Goal: Information Seeking & Learning: Learn about a topic

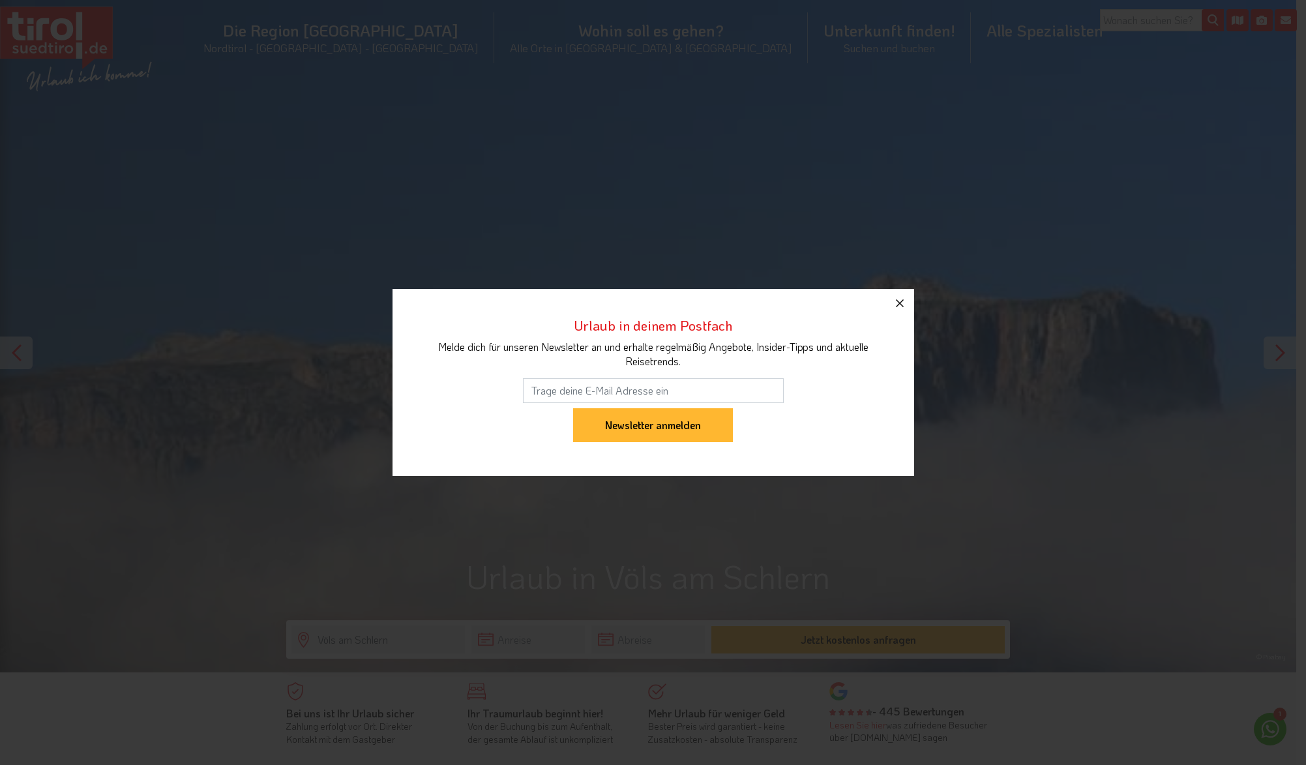
click at [901, 302] on icon "button" at bounding box center [900, 303] width 8 height 8
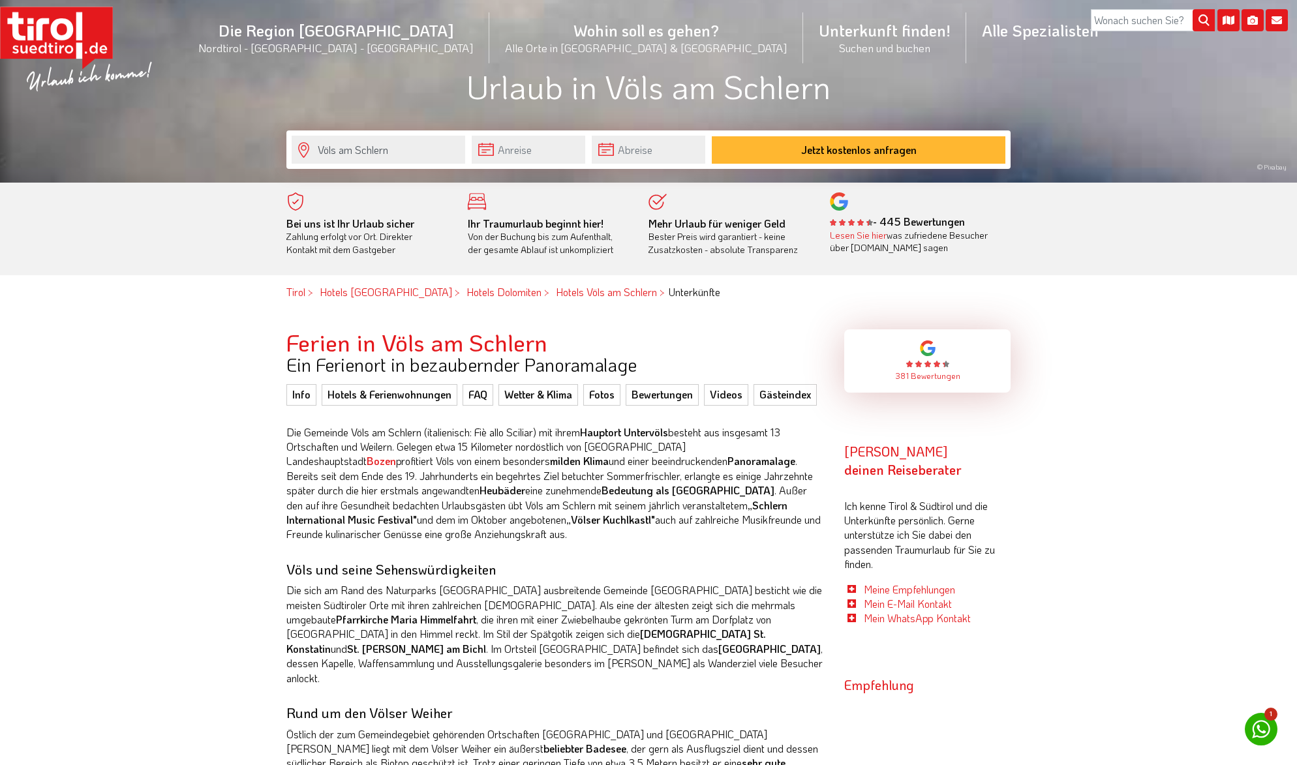
scroll to position [647, 0]
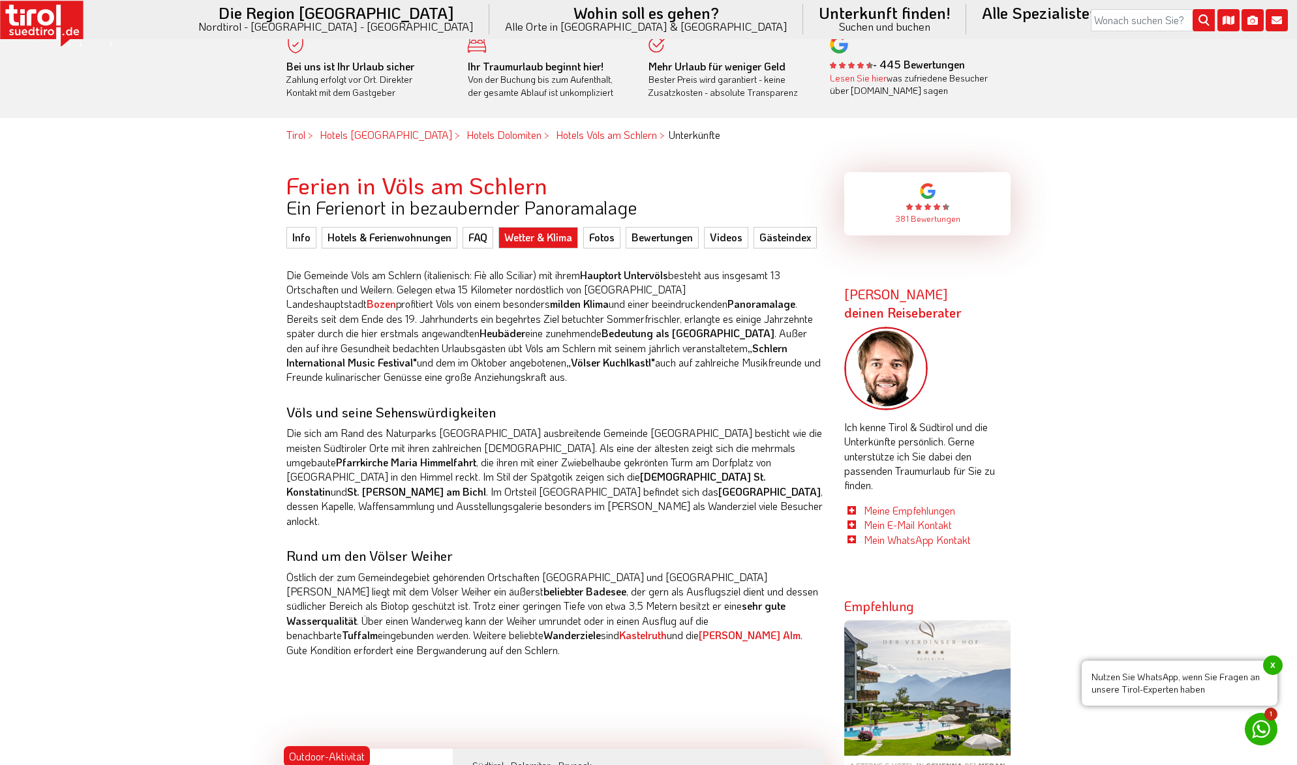
click at [534, 241] on link "Wetter & Klima" at bounding box center [538, 237] width 80 height 21
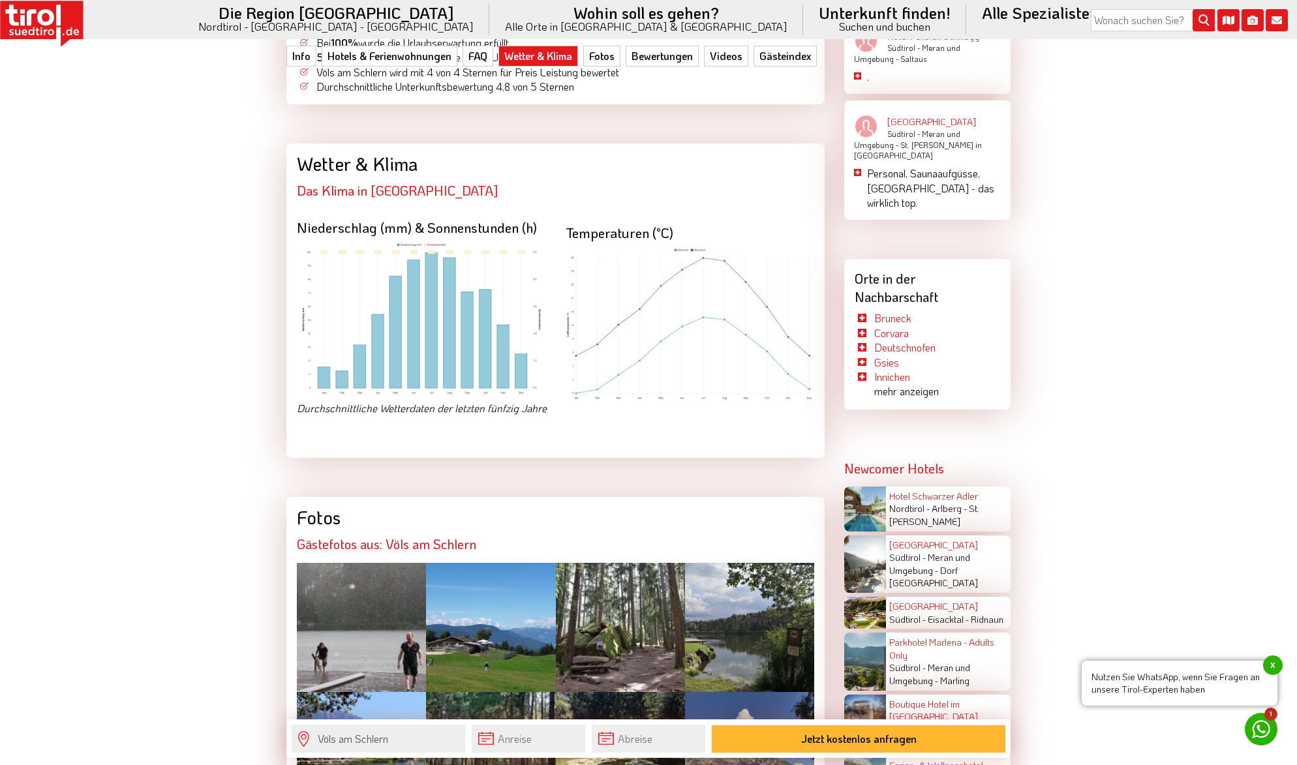
scroll to position [2519, 0]
click at [442, 248] on img at bounding box center [421, 318] width 249 height 155
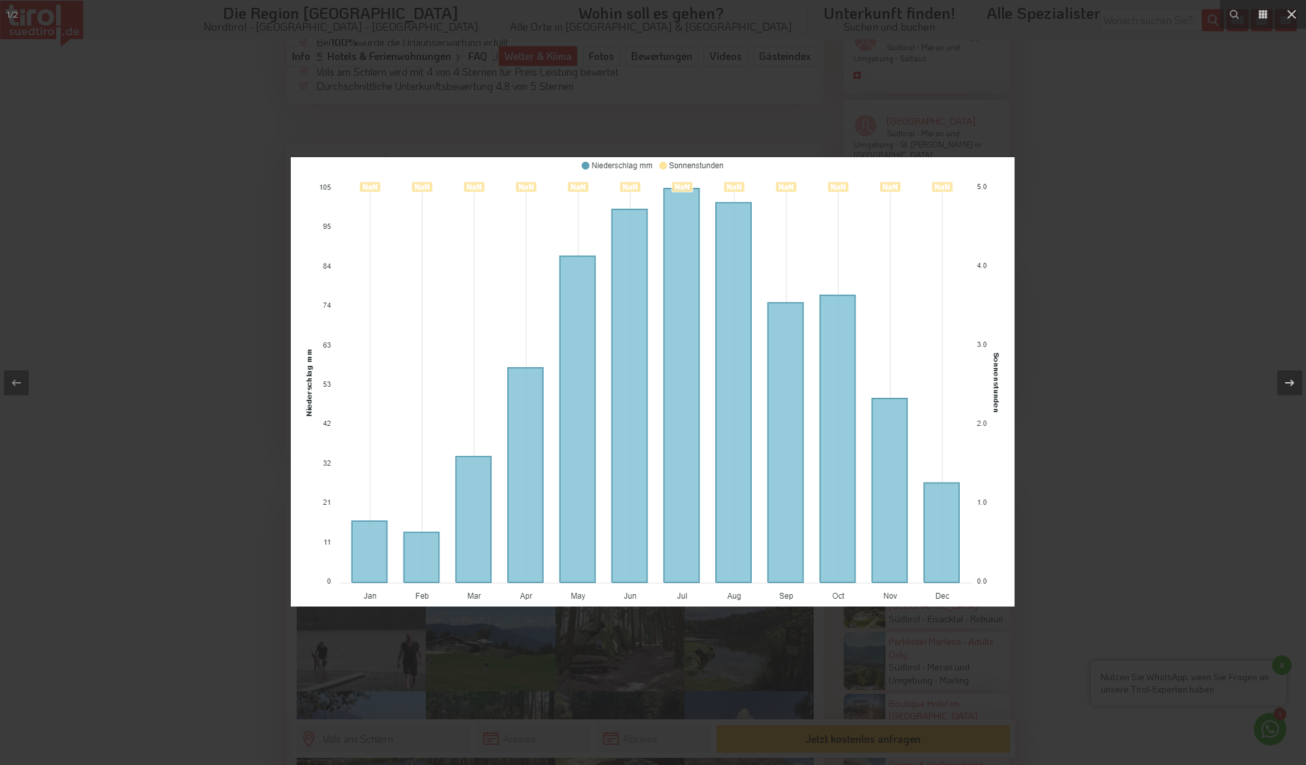
click at [795, 437] on img at bounding box center [653, 381] width 724 height 449
click at [858, 422] on img at bounding box center [653, 381] width 724 height 449
click at [1071, 340] on div at bounding box center [653, 382] width 1306 height 765
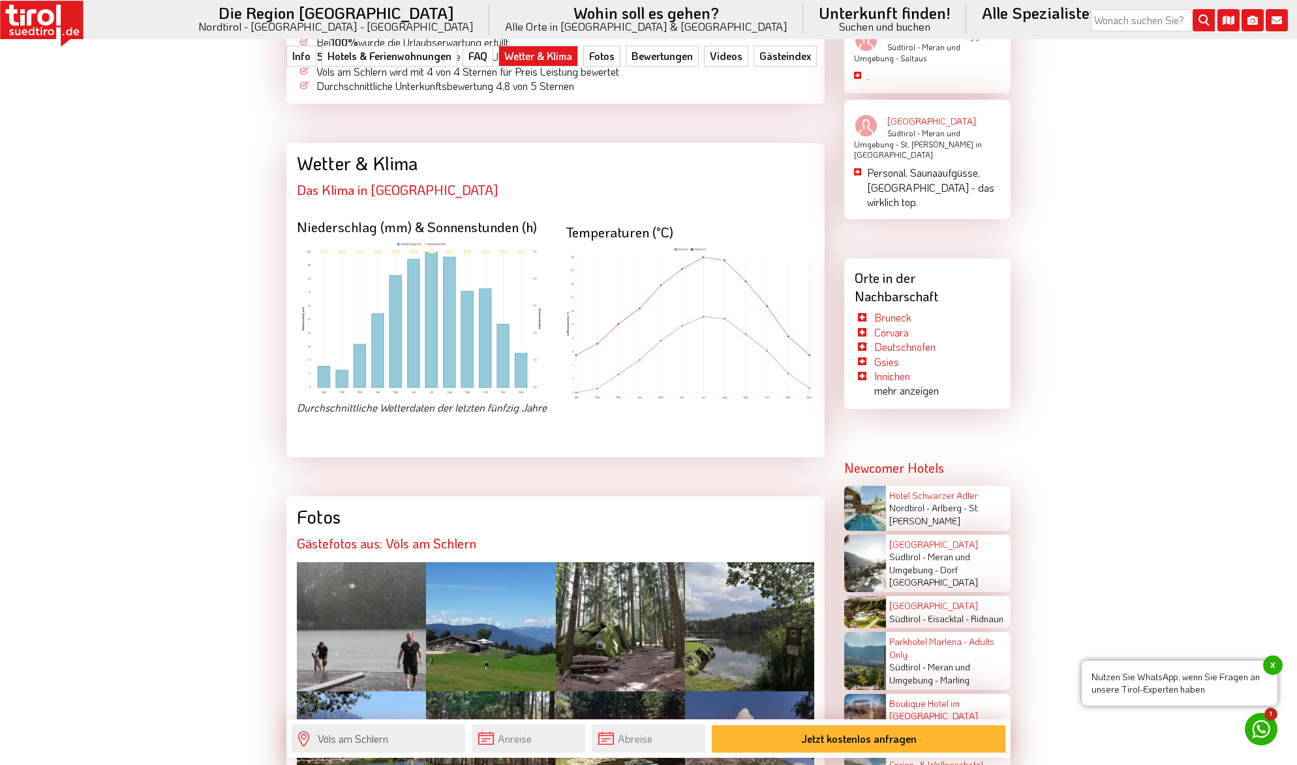
click at [709, 247] on img at bounding box center [689, 324] width 249 height 155
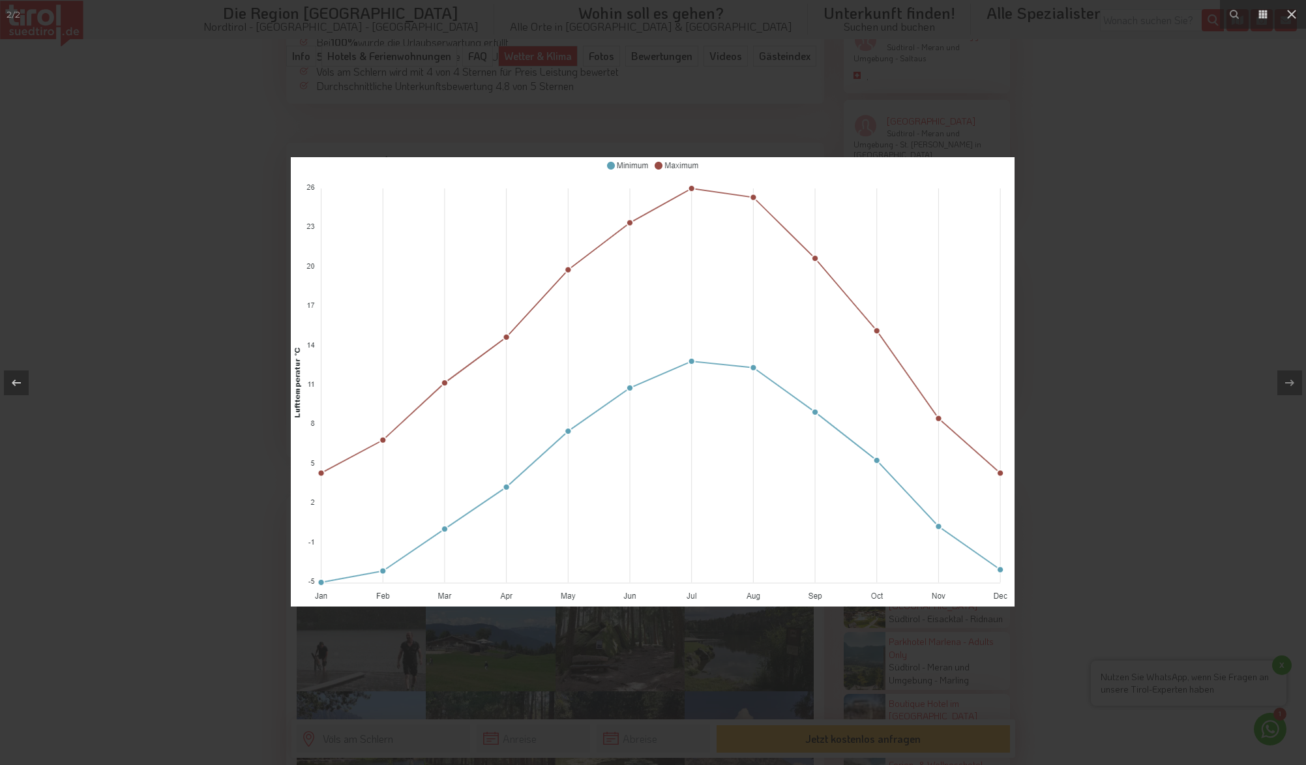
click at [1065, 284] on div at bounding box center [653, 382] width 1306 height 765
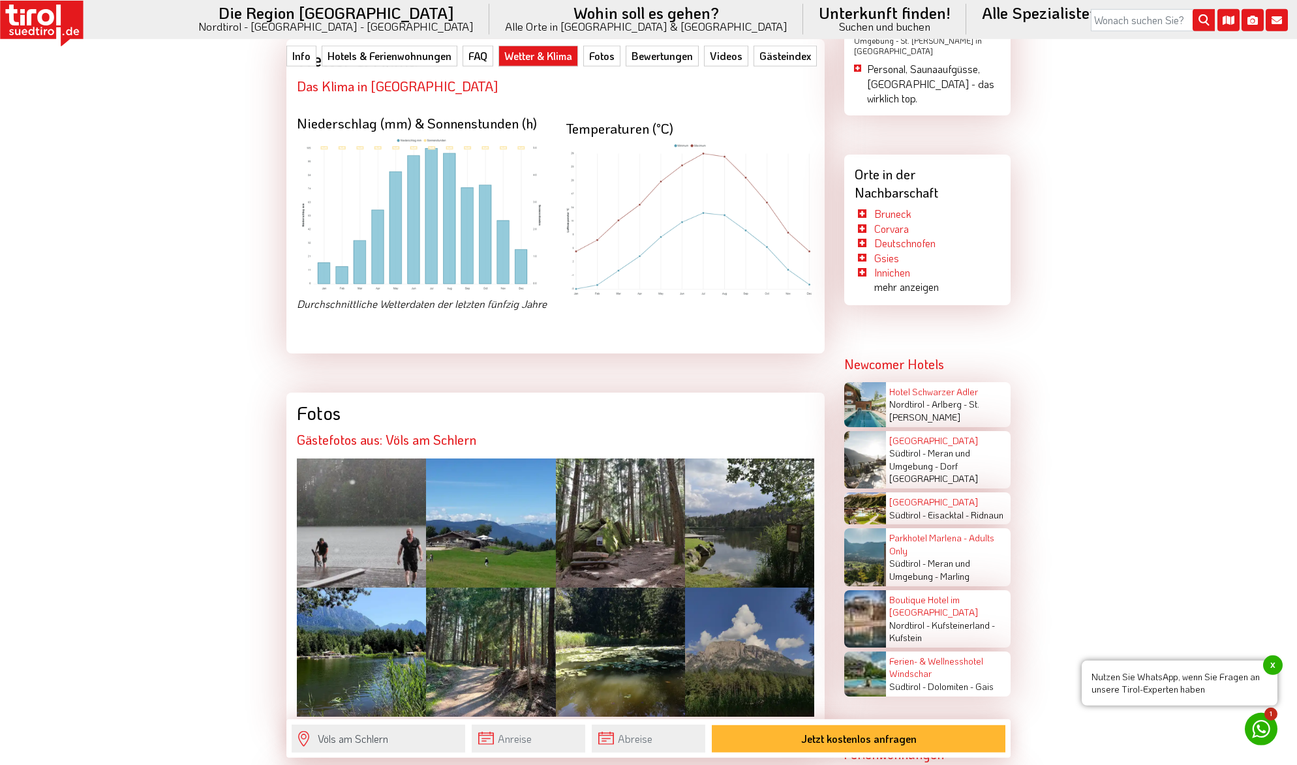
scroll to position [2623, 0]
click at [374, 458] on div at bounding box center [361, 522] width 129 height 129
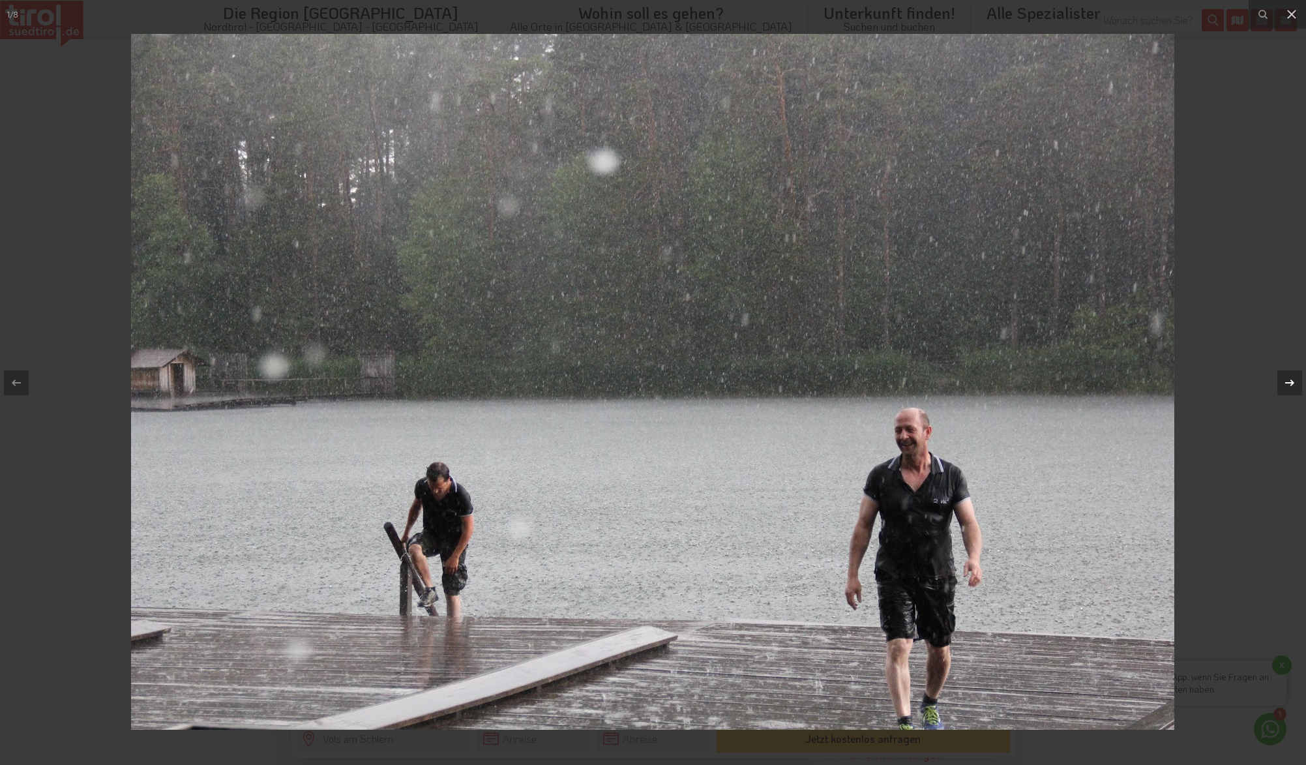
click at [1288, 380] on icon at bounding box center [1290, 383] width 16 height 16
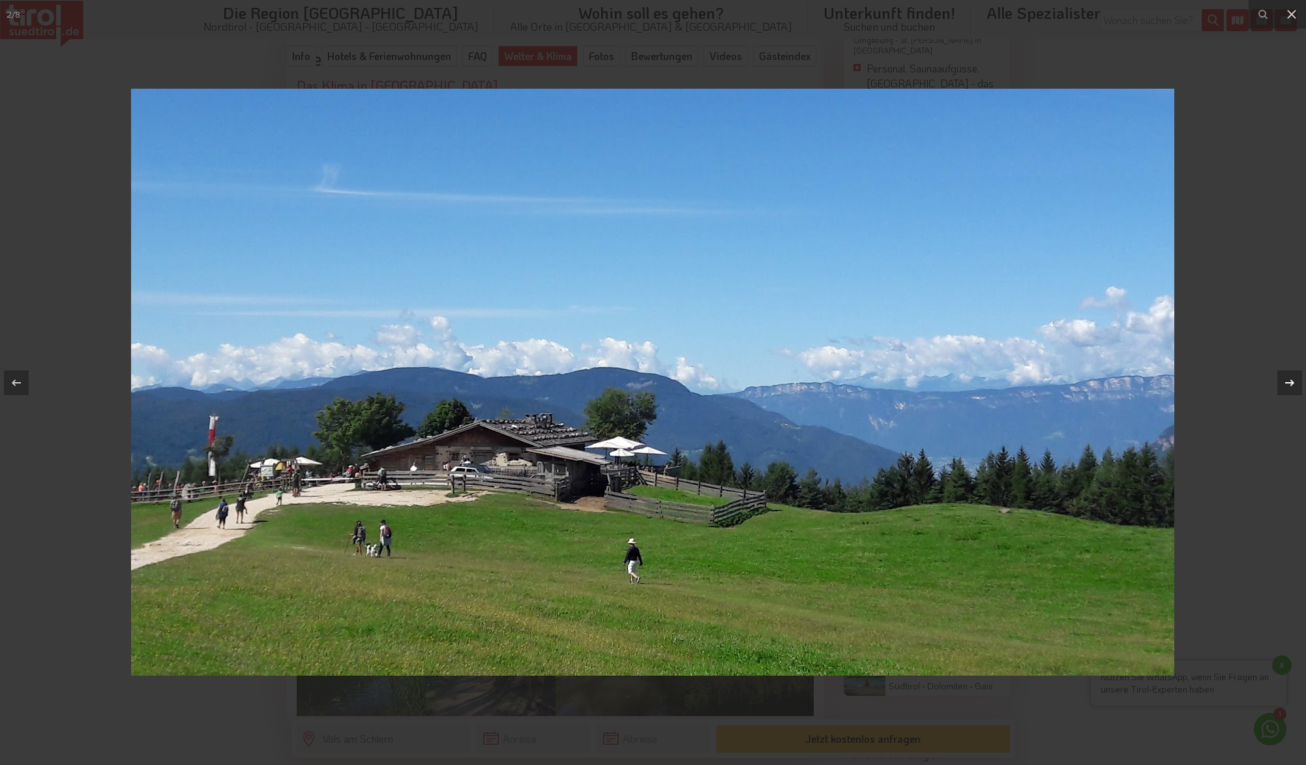
click at [1288, 380] on icon at bounding box center [1290, 383] width 16 height 16
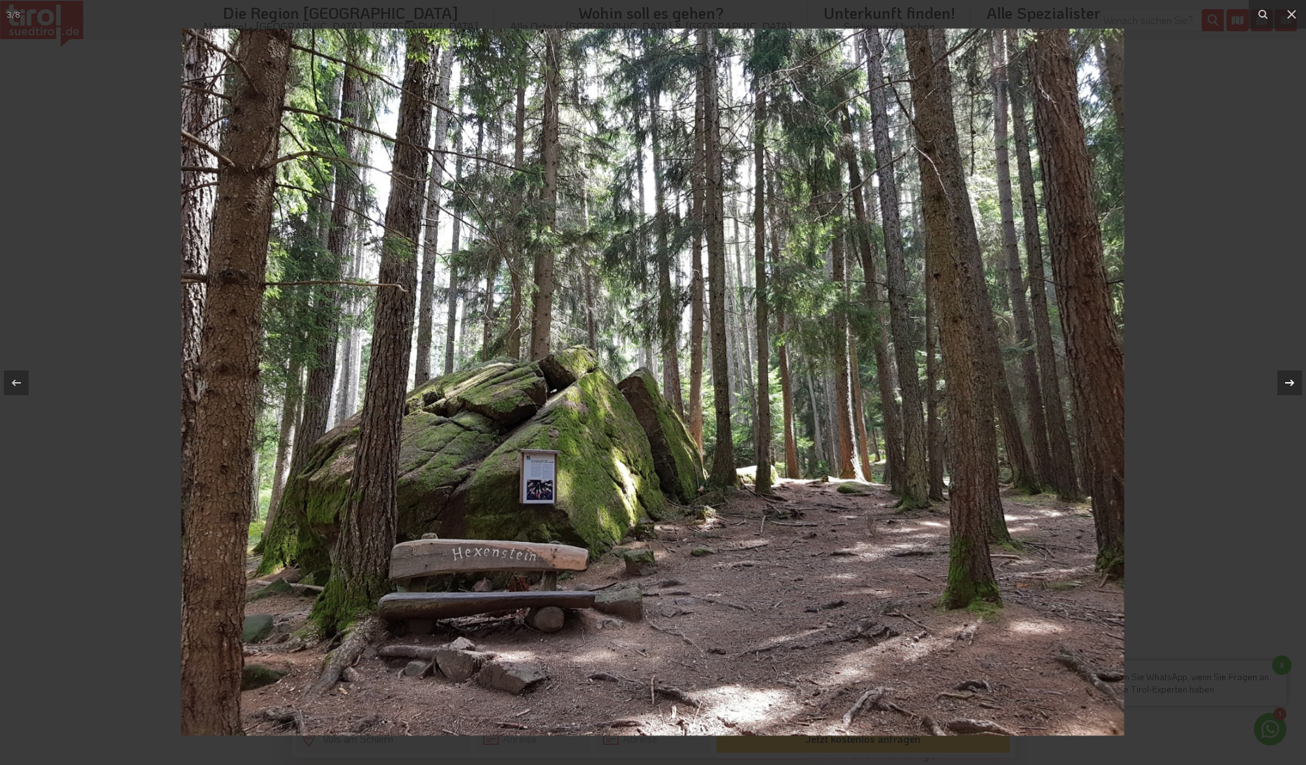
click at [1288, 380] on icon at bounding box center [1290, 383] width 16 height 16
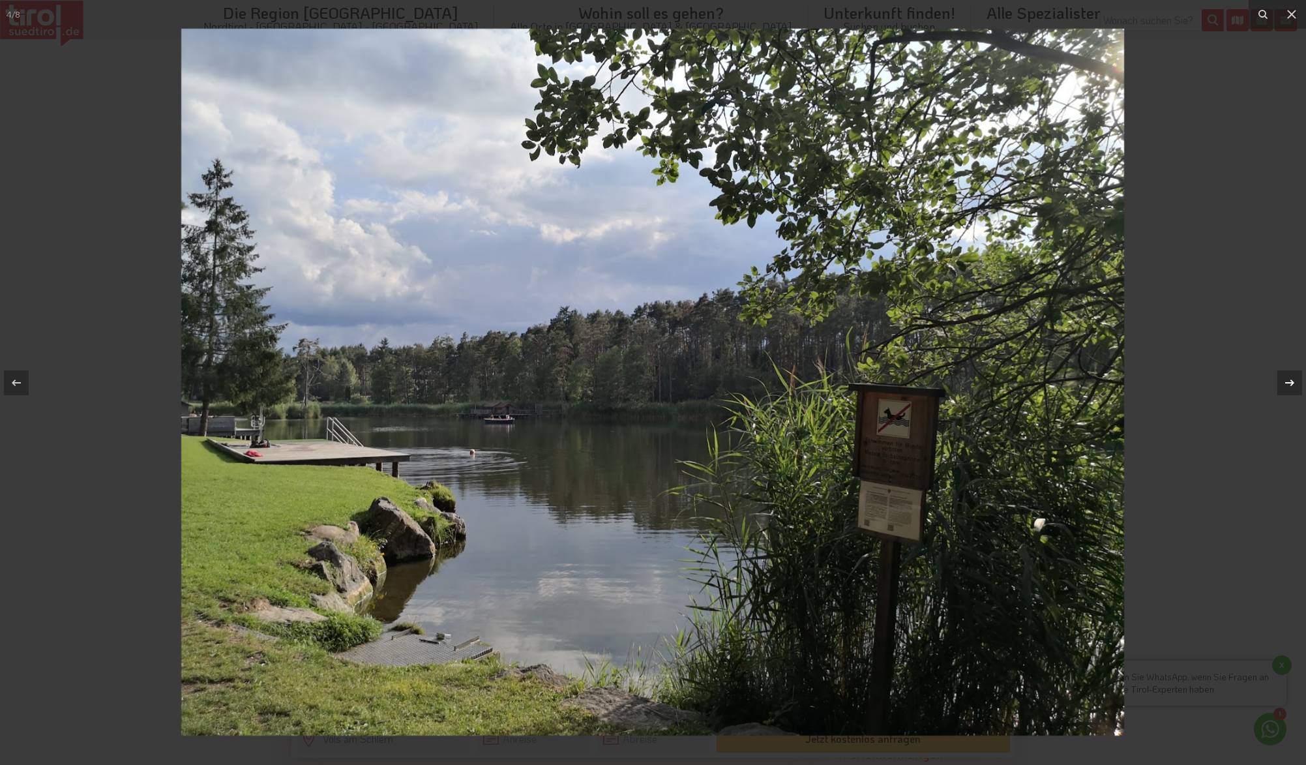
click at [1288, 380] on icon at bounding box center [1290, 383] width 16 height 16
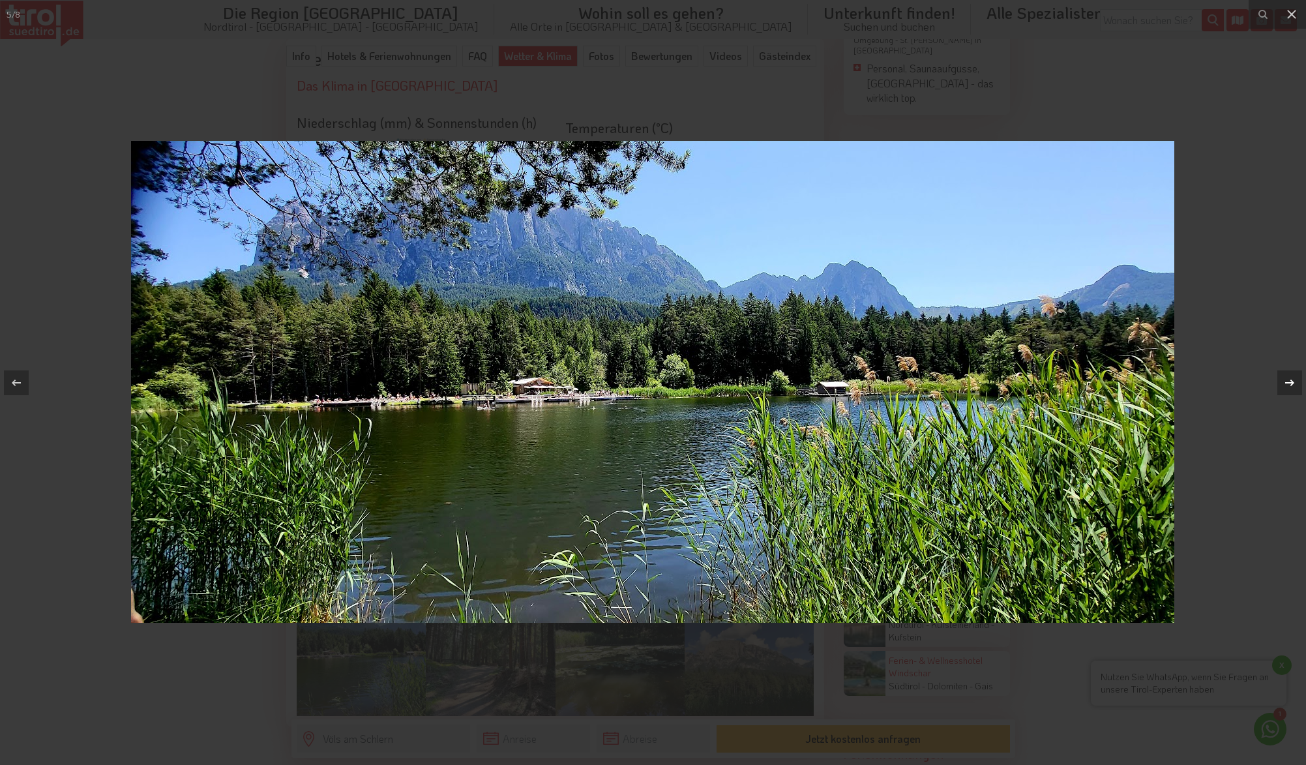
click at [1288, 380] on icon at bounding box center [1290, 383] width 16 height 16
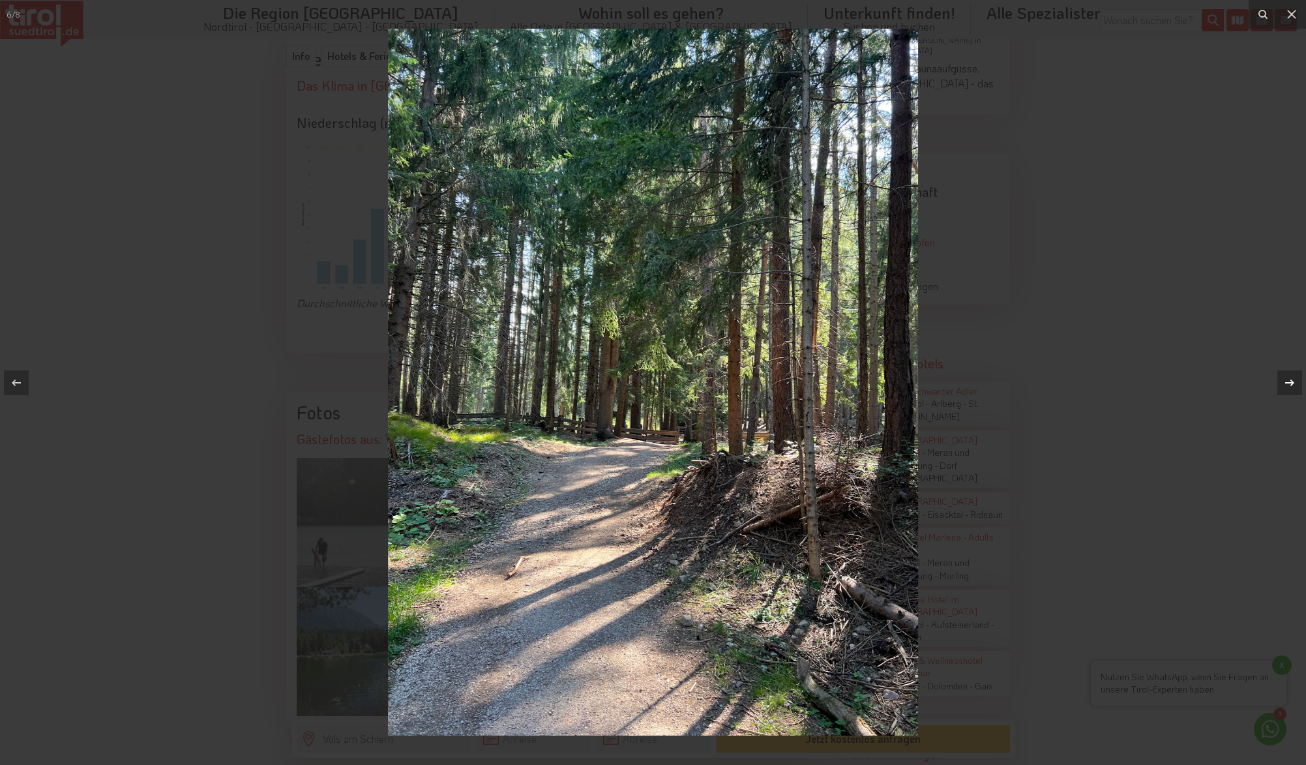
click at [1288, 380] on icon at bounding box center [1290, 383] width 16 height 16
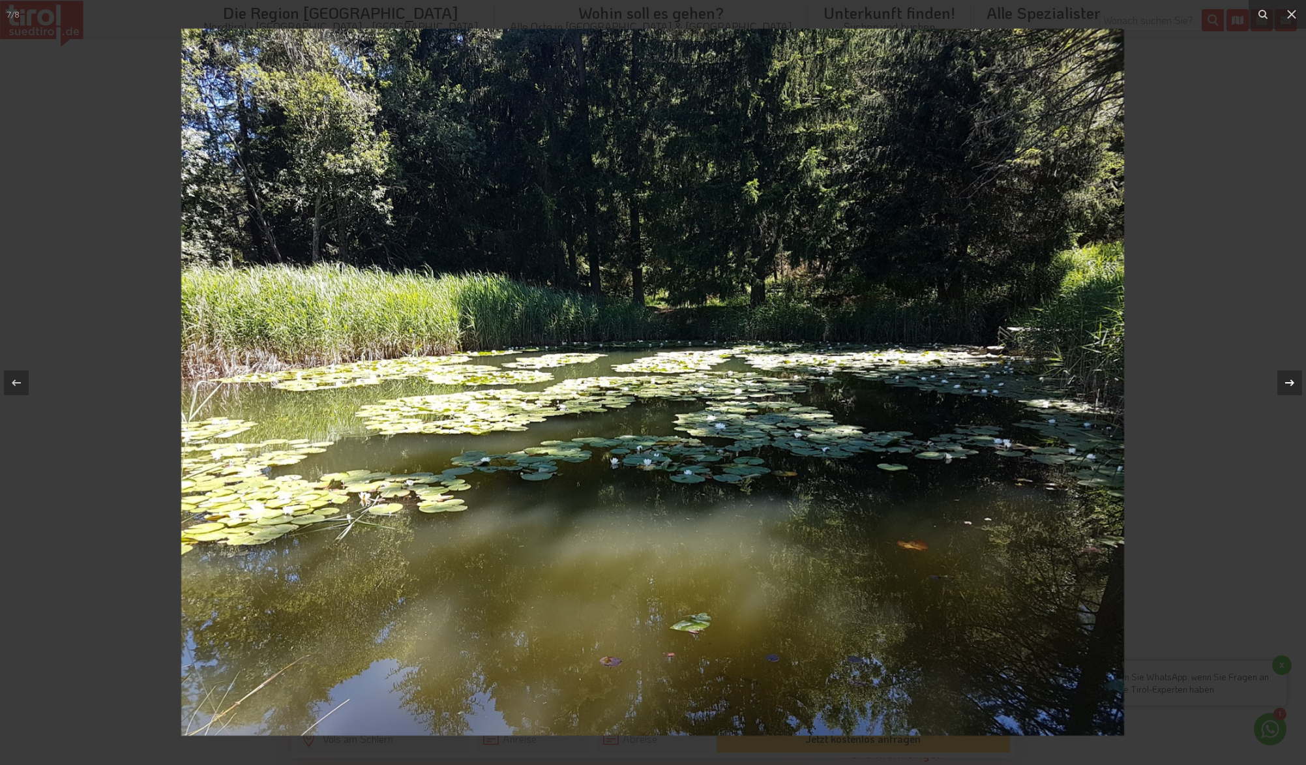
click at [1288, 380] on icon at bounding box center [1290, 383] width 16 height 16
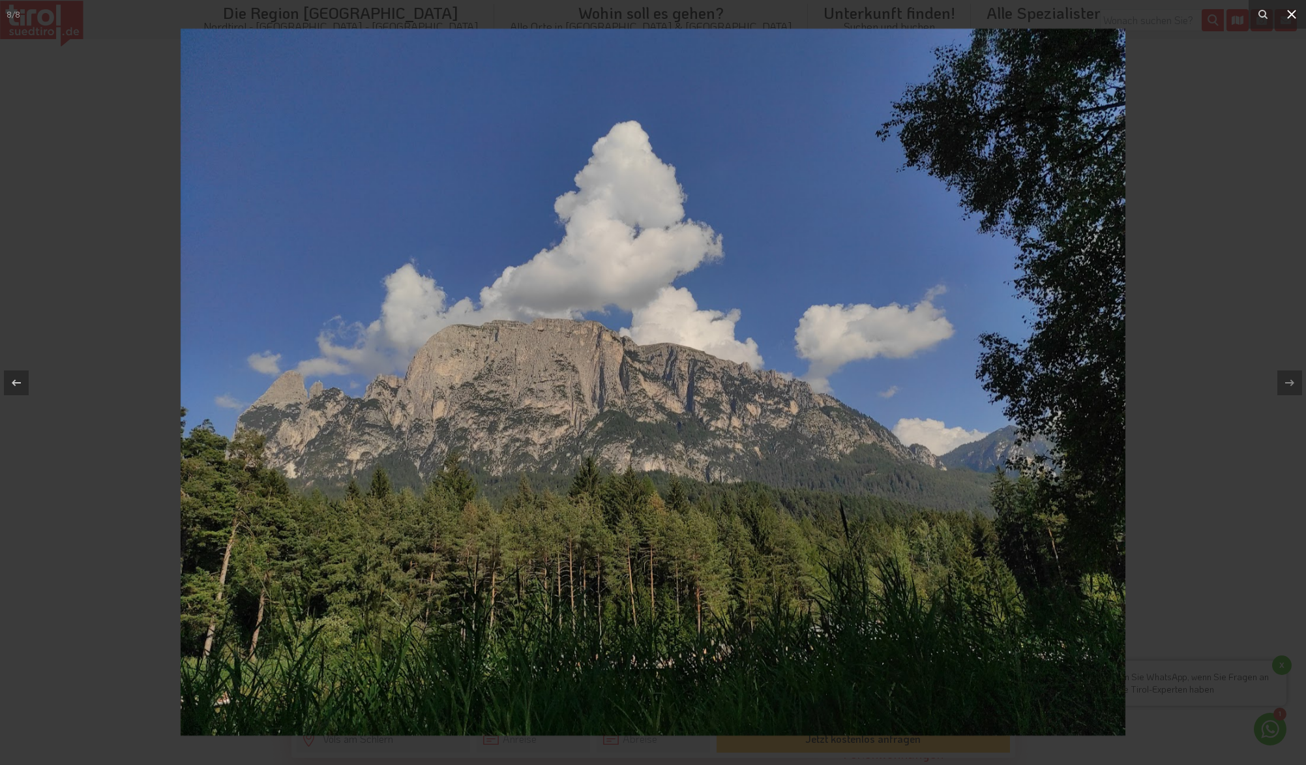
click at [1295, 15] on icon at bounding box center [1292, 15] width 16 height 16
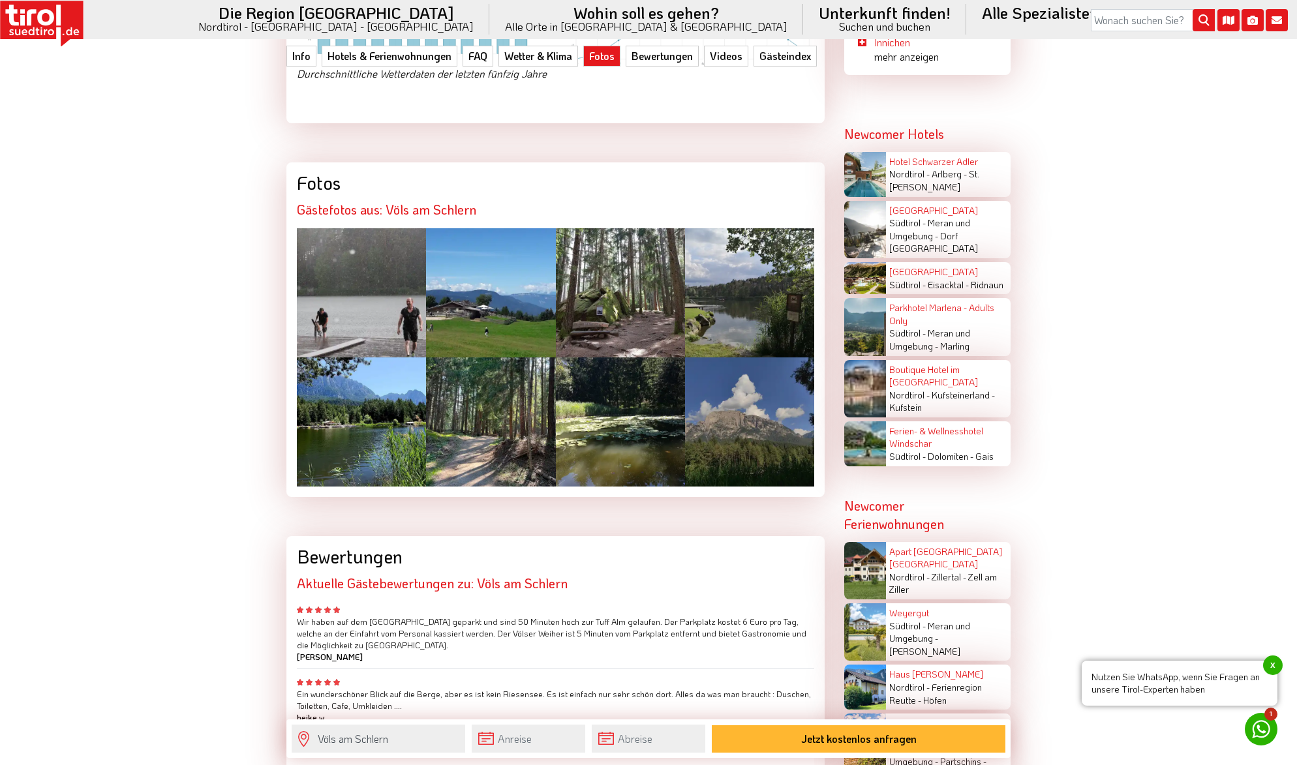
scroll to position [3124, 0]
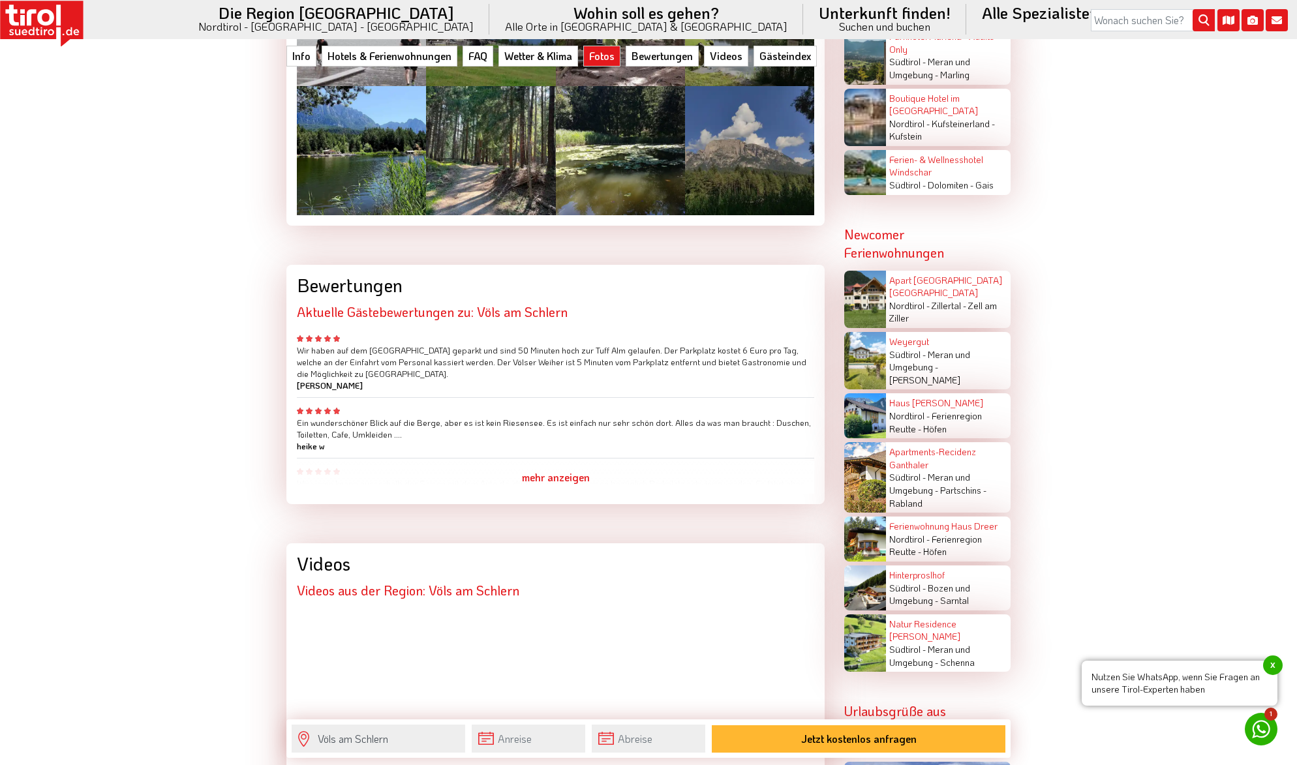
click at [552, 461] on div "mehr anzeigen" at bounding box center [555, 477] width 517 height 33
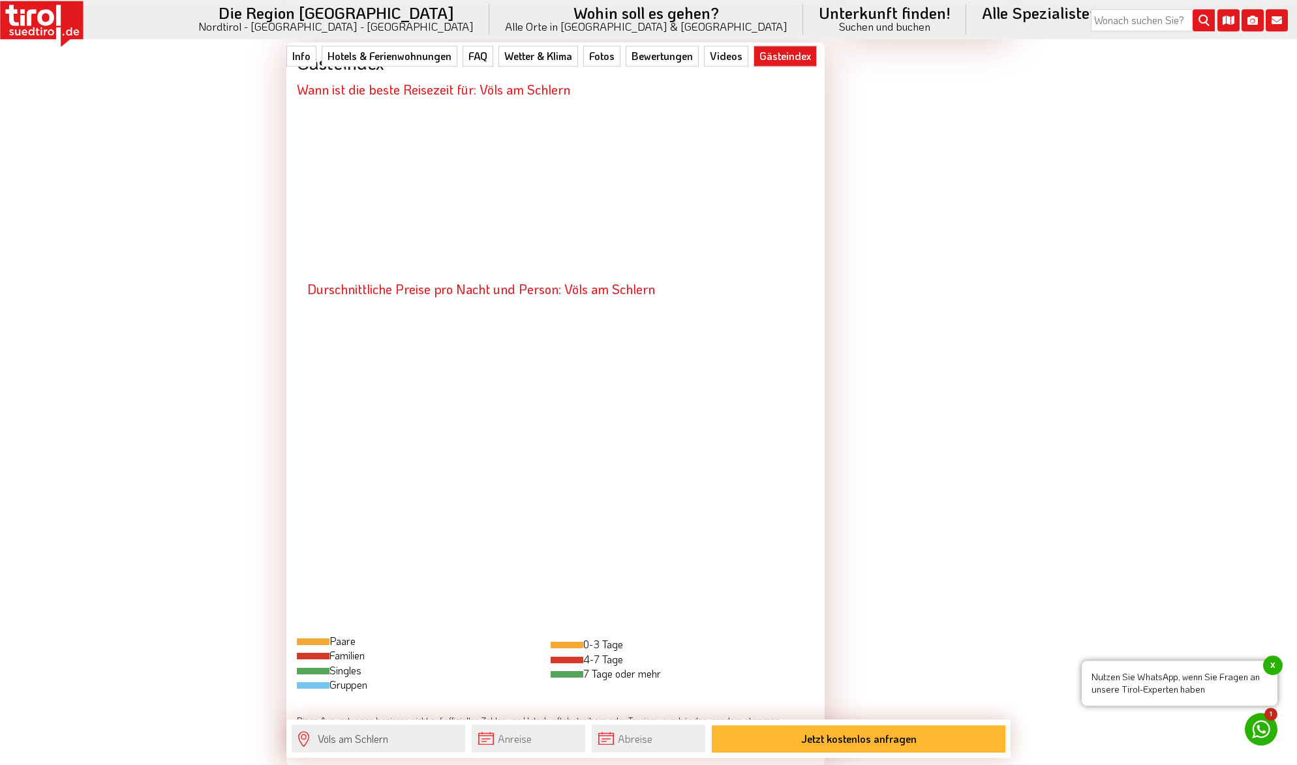
scroll to position [4073, 0]
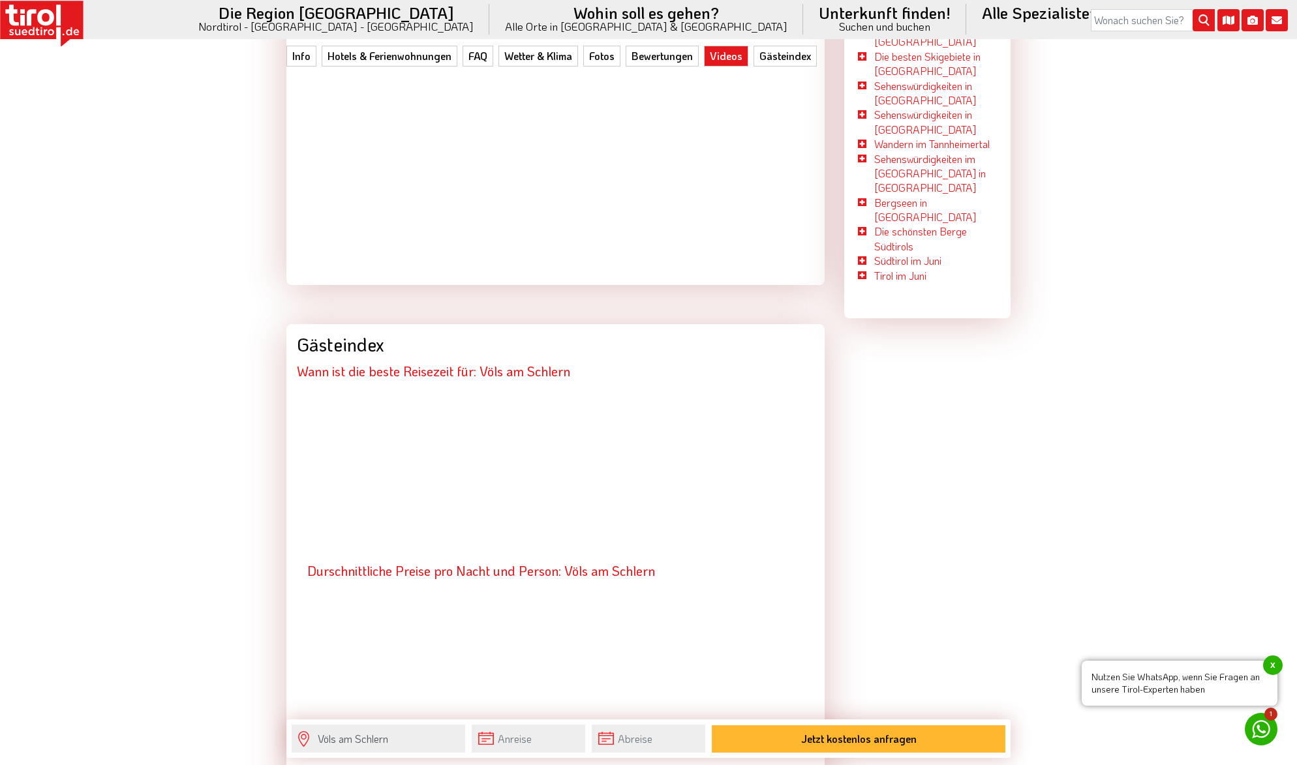
click at [381, 390] on div at bounding box center [555, 471] width 517 height 163
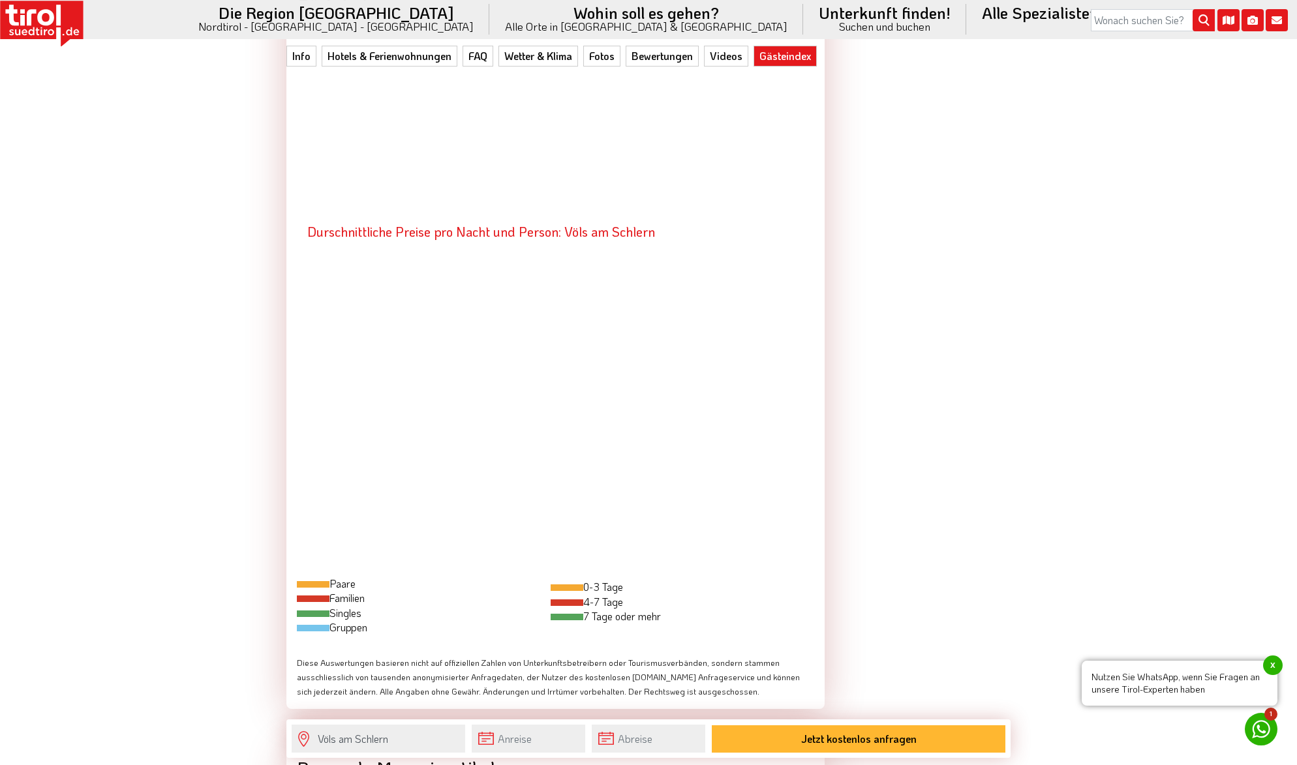
scroll to position [4501, 0]
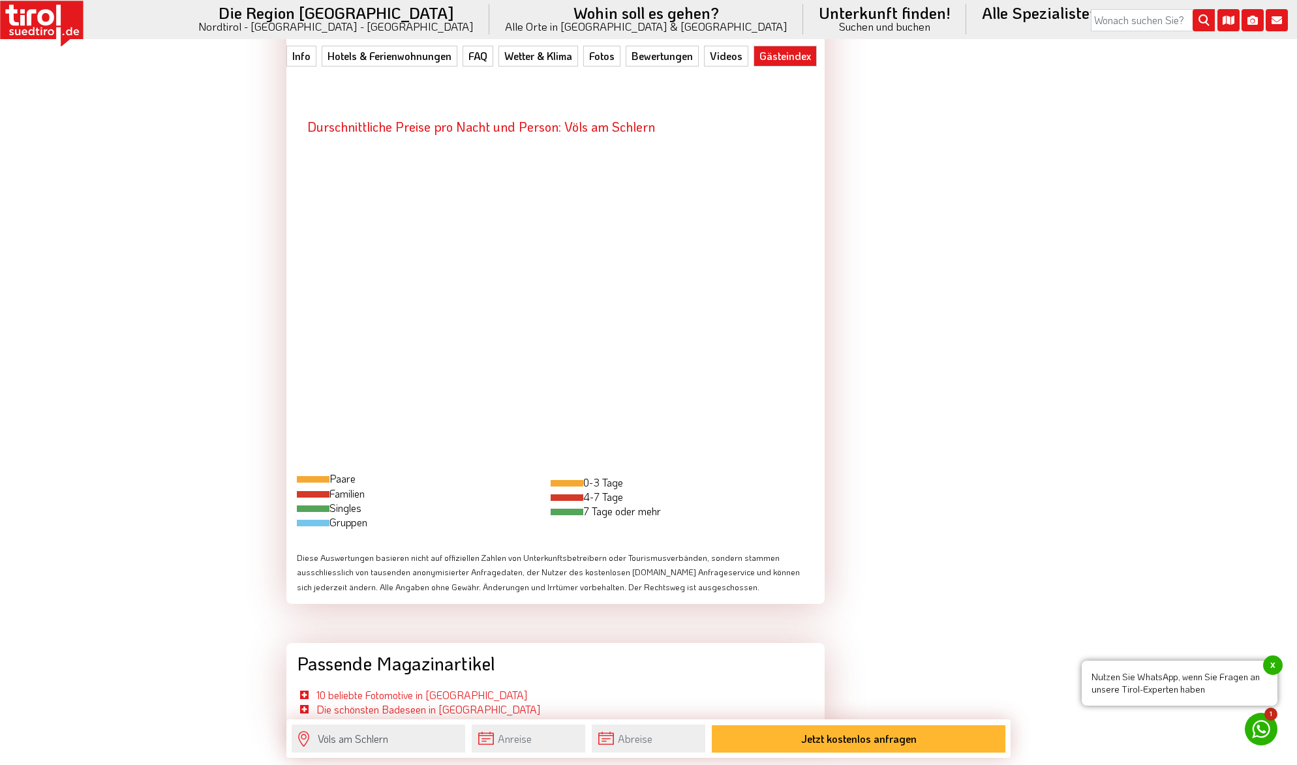
scroll to position [3917, 0]
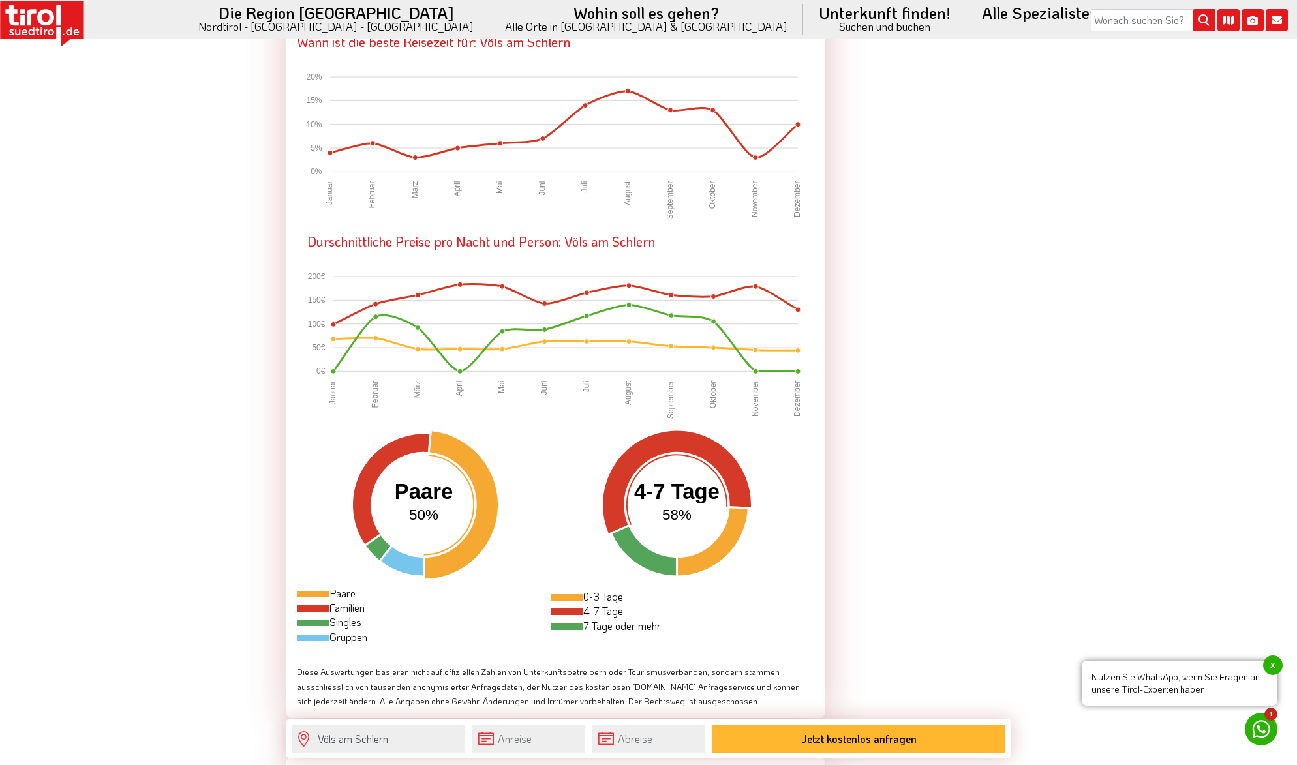
scroll to position [3917, 0]
